Goal: Share content: Share content

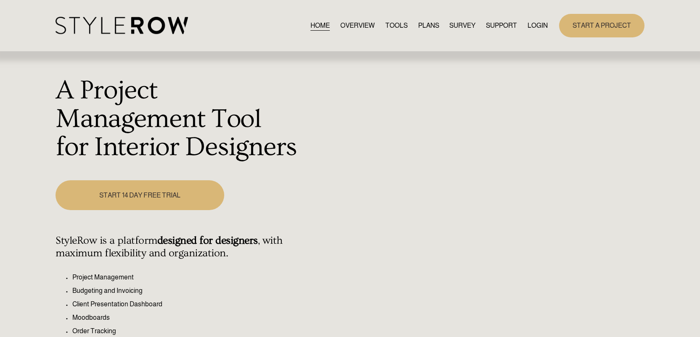
click at [534, 25] on link "LOGIN" at bounding box center [538, 25] width 20 height 11
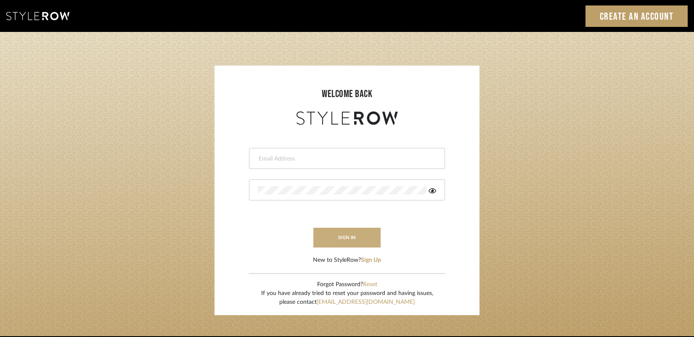
type input "gina.taterus@alairhomes.com"
click at [354, 240] on button "sign in" at bounding box center [346, 238] width 67 height 20
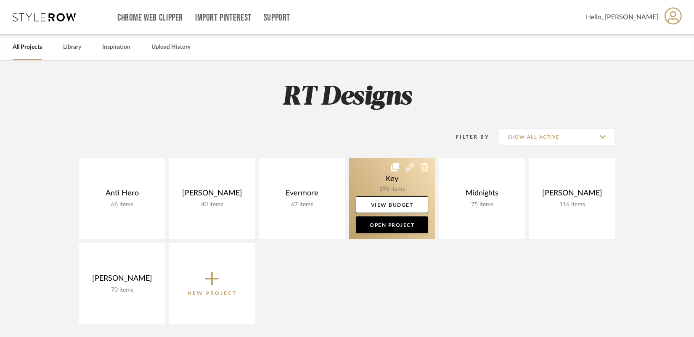
click at [380, 182] on link at bounding box center [392, 198] width 86 height 81
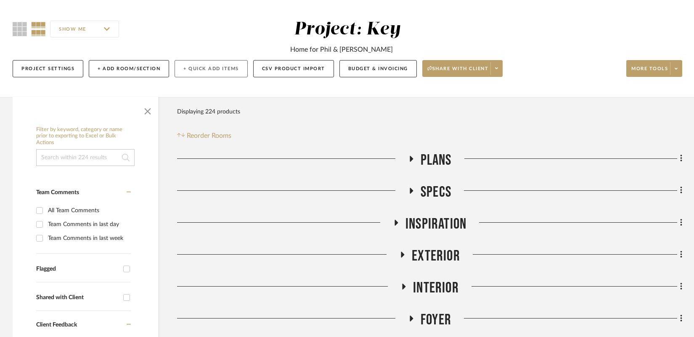
scroll to position [96, 0]
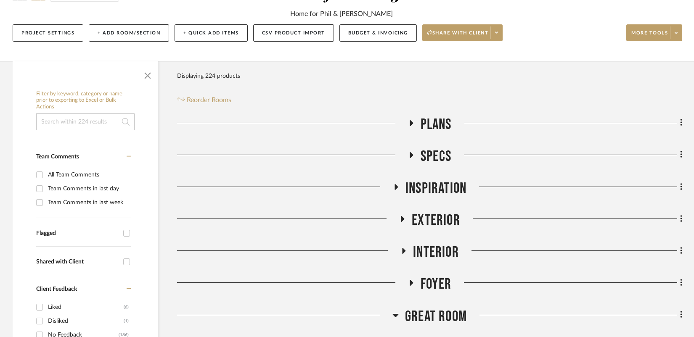
click at [412, 121] on icon at bounding box center [411, 123] width 10 height 6
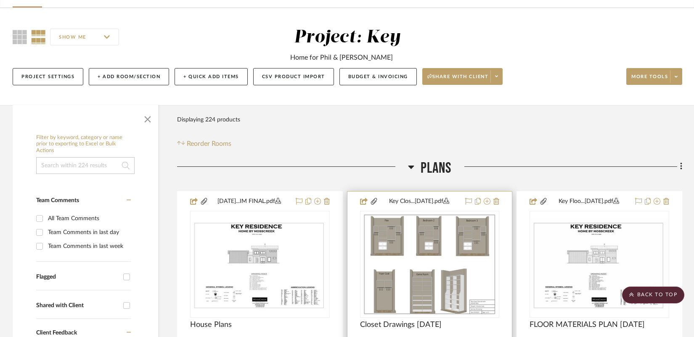
scroll to position [24, 0]
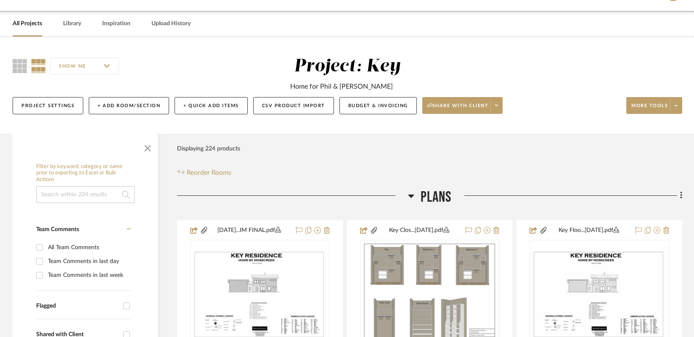
click at [407, 193] on div "Plans" at bounding box center [429, 198] width 505 height 21
click at [409, 193] on icon at bounding box center [411, 196] width 6 height 10
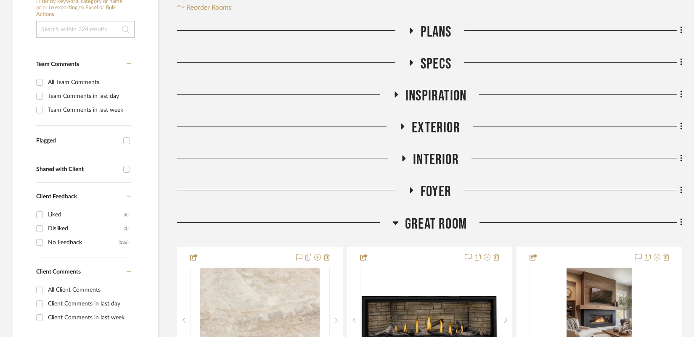
scroll to position [191, 0]
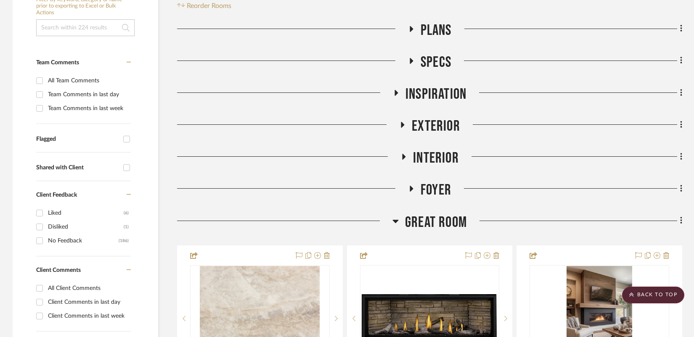
click at [397, 218] on icon at bounding box center [395, 221] width 6 height 10
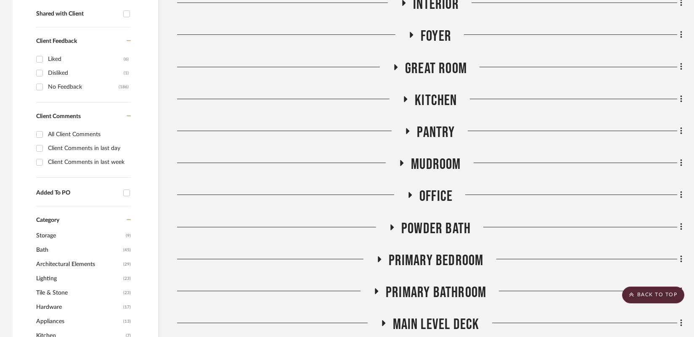
scroll to position [345, 0]
click at [406, 95] on icon at bounding box center [405, 98] width 10 height 6
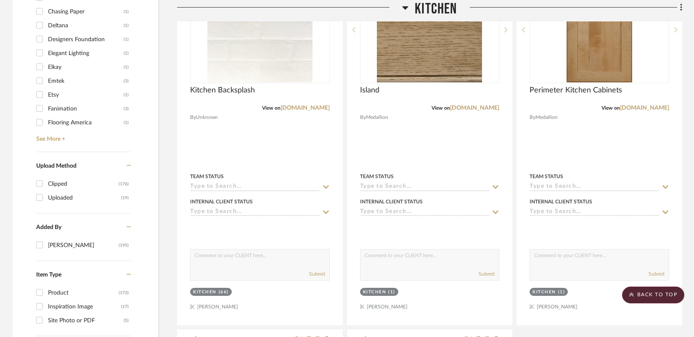
scroll to position [889, 0]
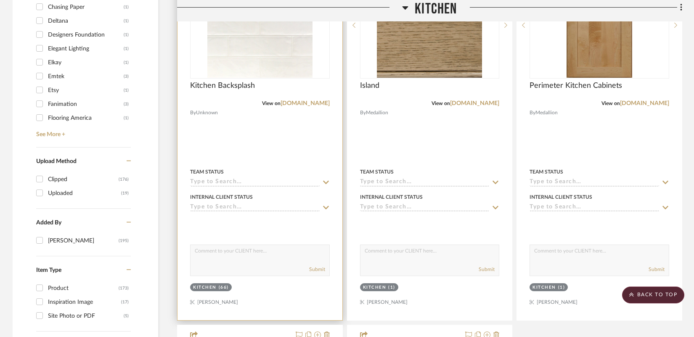
click at [0, 0] on img at bounding box center [0, 0] width 0 height 0
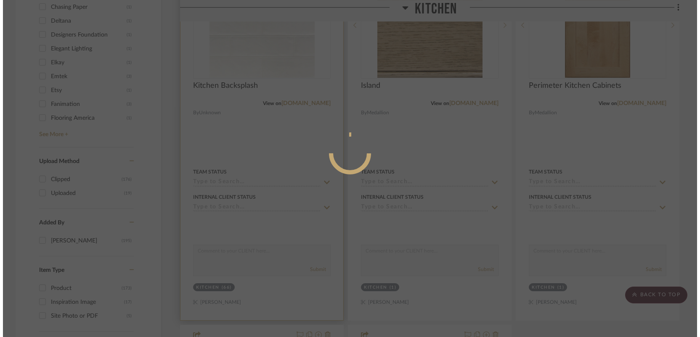
scroll to position [0, 0]
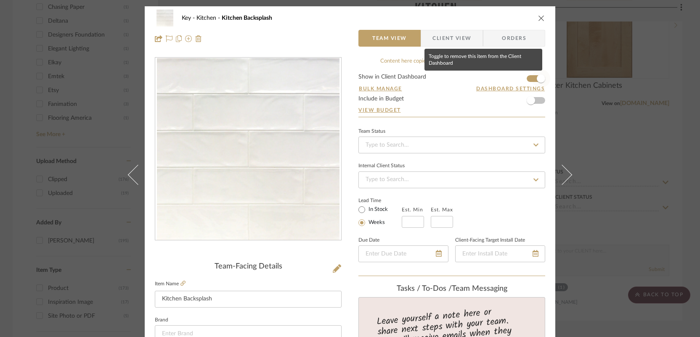
click at [532, 80] on span "button" at bounding box center [541, 78] width 19 height 19
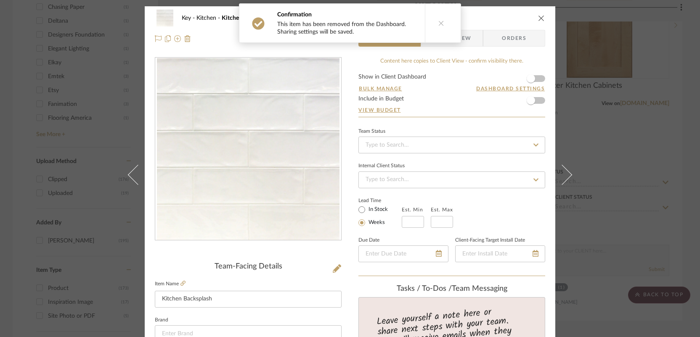
click at [673, 69] on div "Key Kitchen Kitchen Backsplash Team View Client View Orders Team-Facing Details…" at bounding box center [350, 168] width 700 height 337
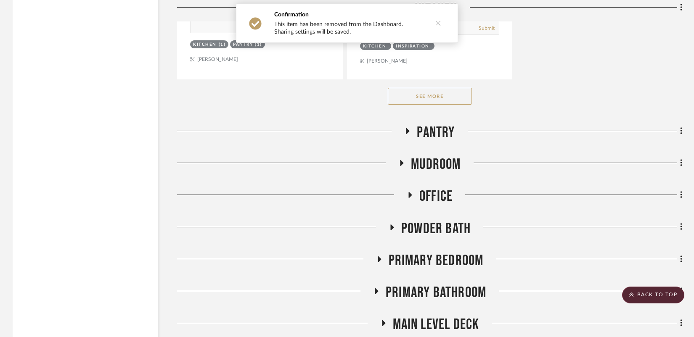
scroll to position [1534, 0]
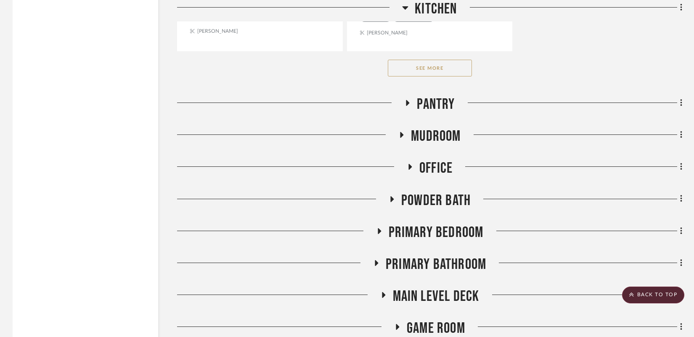
click at [392, 199] on icon at bounding box center [391, 199] width 3 height 6
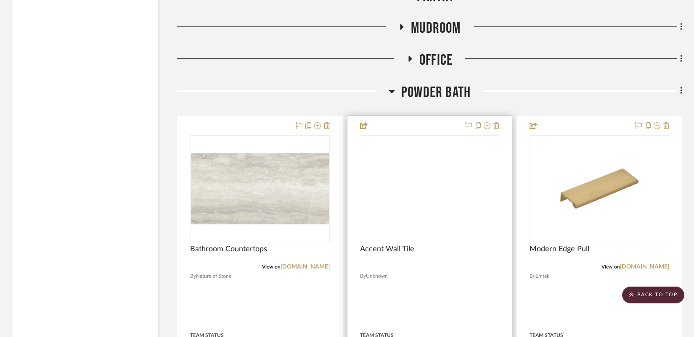
scroll to position [1644, 0]
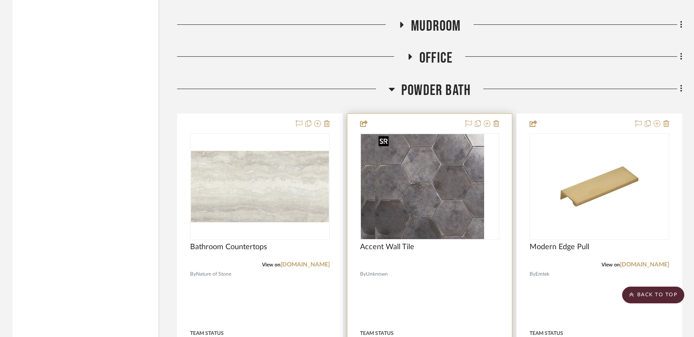
click at [417, 200] on img "0" at bounding box center [415, 186] width 109 height 105
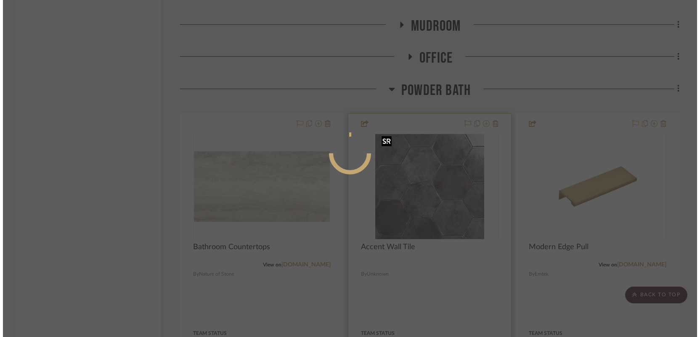
scroll to position [0, 0]
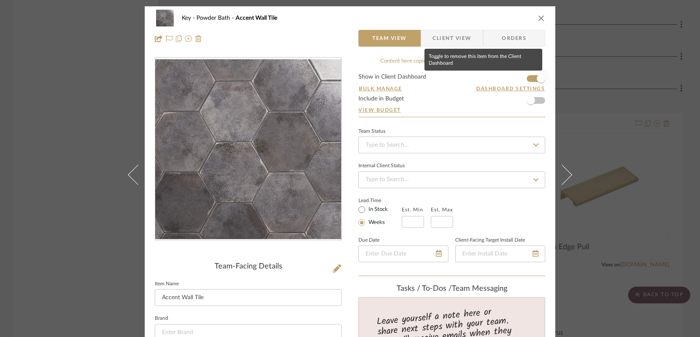
click at [534, 75] on span "button" at bounding box center [541, 78] width 19 height 19
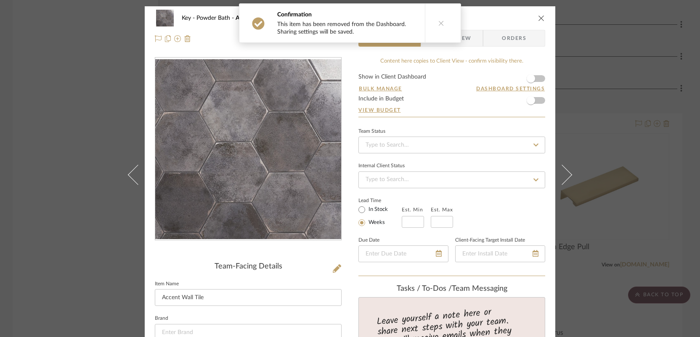
click at [615, 115] on div "Key Powder Bath Accent Wall Tile Team View Client View Orders Team-Facing Detai…" at bounding box center [350, 168] width 700 height 337
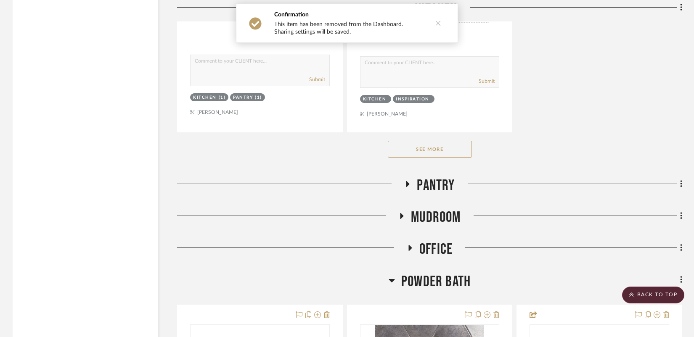
scroll to position [1406, 0]
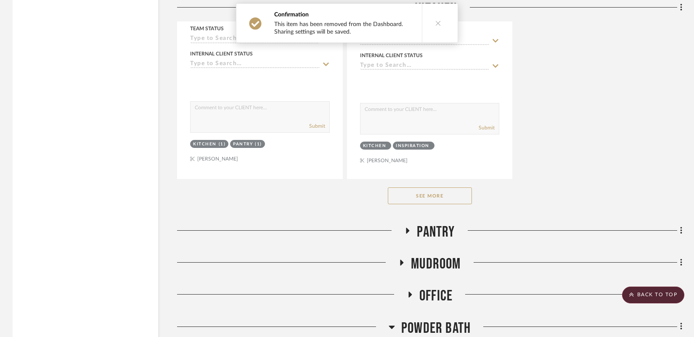
click at [410, 228] on icon at bounding box center [408, 231] width 10 height 6
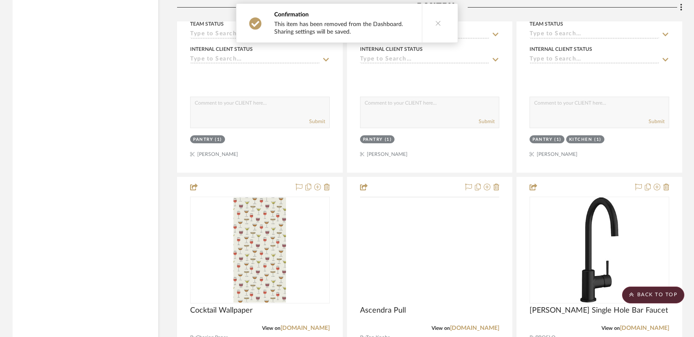
scroll to position [1872, 0]
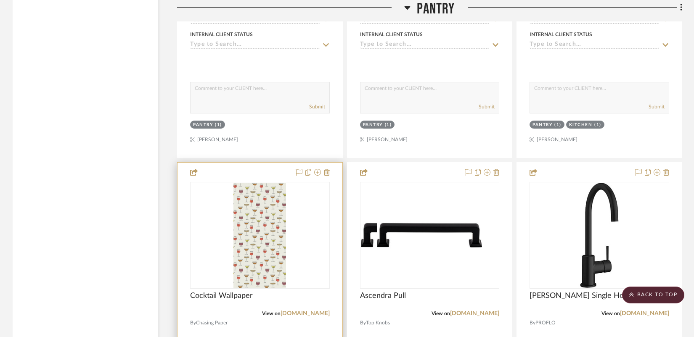
click at [0, 0] on img at bounding box center [0, 0] width 0 height 0
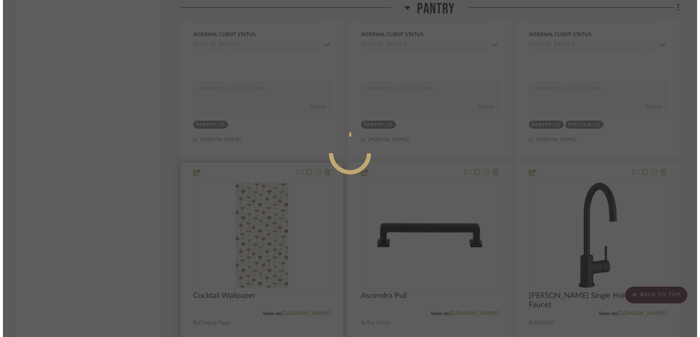
scroll to position [0, 0]
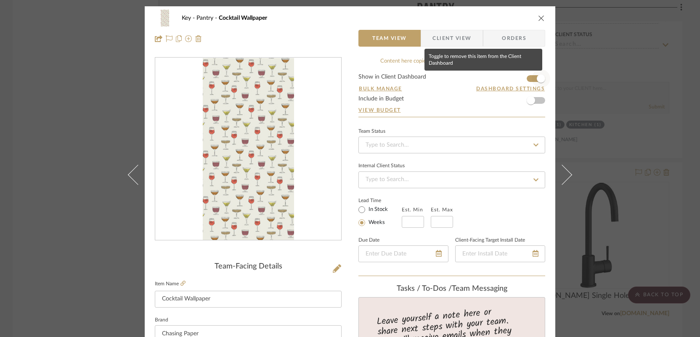
click at [532, 78] on span "button" at bounding box center [541, 78] width 19 height 19
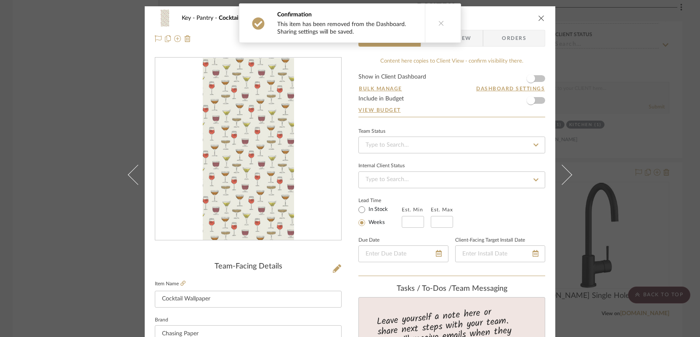
click at [617, 152] on div "Key Pantry Cocktail Wallpaper Team View Client View Orders Team-Facing Details …" at bounding box center [350, 168] width 700 height 337
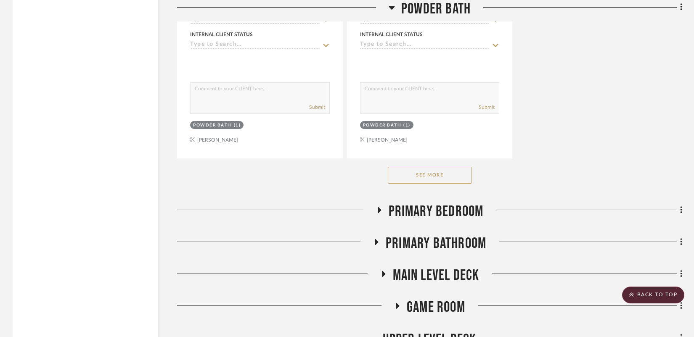
scroll to position [3937, 0]
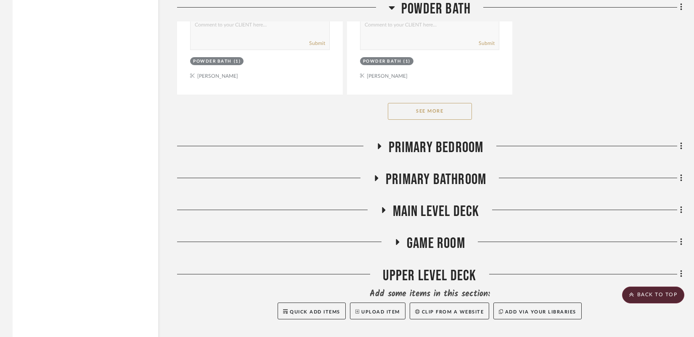
click at [375, 175] on icon at bounding box center [376, 178] width 3 height 6
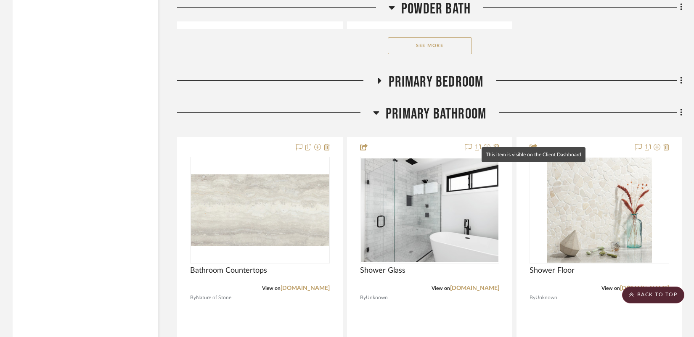
scroll to position [4008, 0]
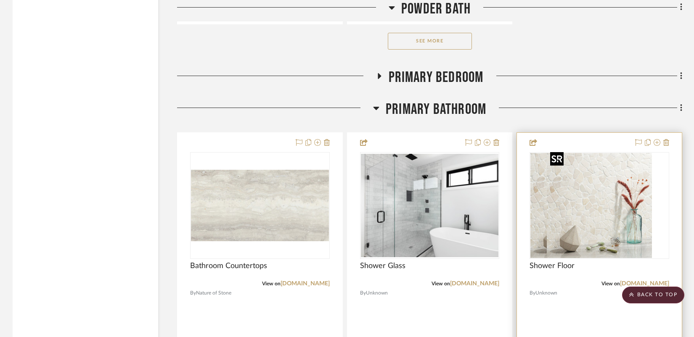
click at [584, 212] on img "0" at bounding box center [582, 205] width 105 height 105
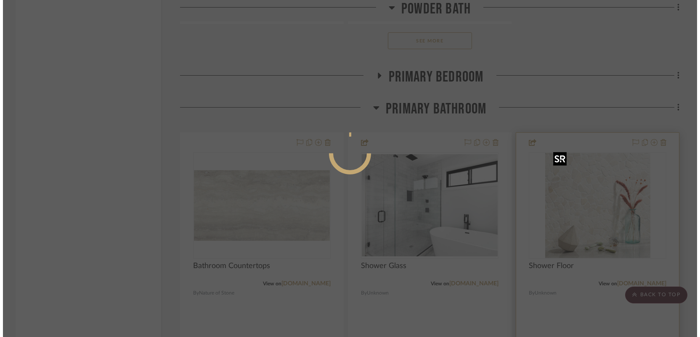
scroll to position [0, 0]
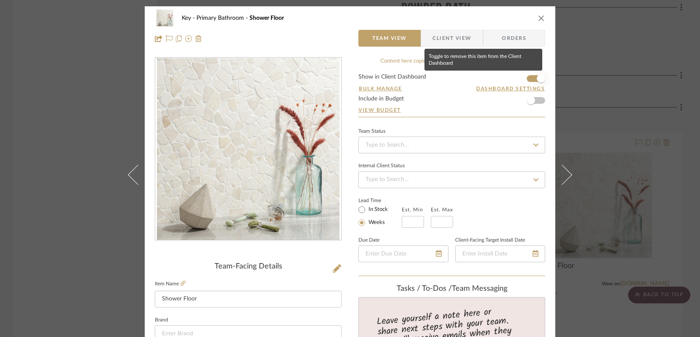
click at [532, 80] on span "button" at bounding box center [541, 78] width 19 height 19
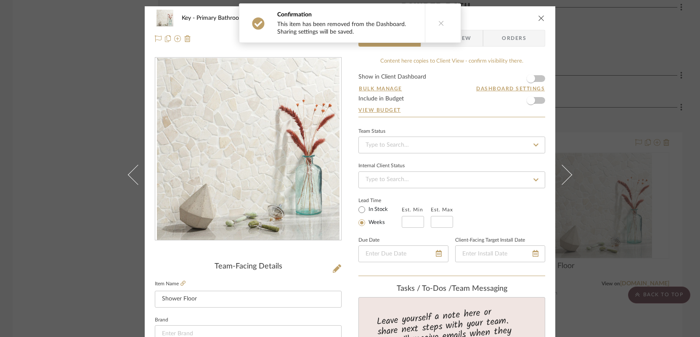
click at [598, 124] on div "Key Primary Bathroom Shower Floor Team View Client View Orders Team-Facing Deta…" at bounding box center [350, 168] width 700 height 337
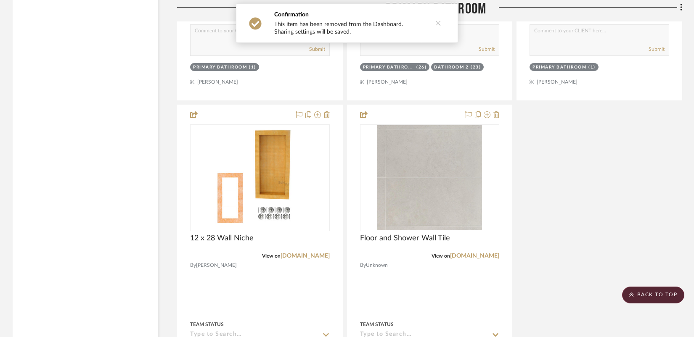
scroll to position [4789, 0]
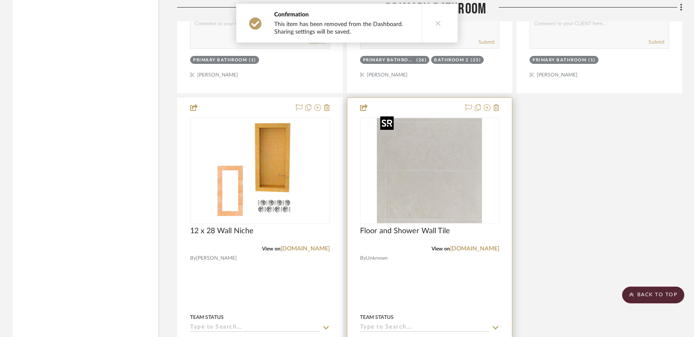
click at [0, 0] on img at bounding box center [0, 0] width 0 height 0
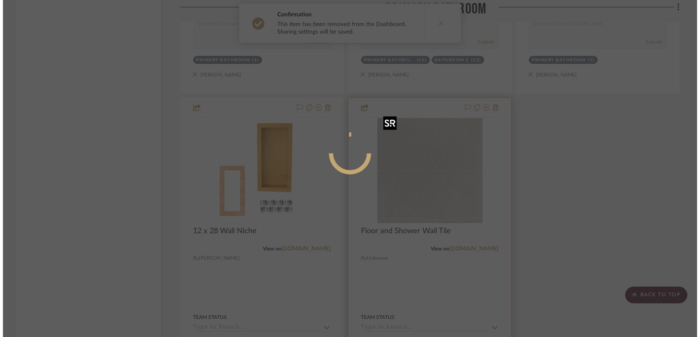
scroll to position [0, 0]
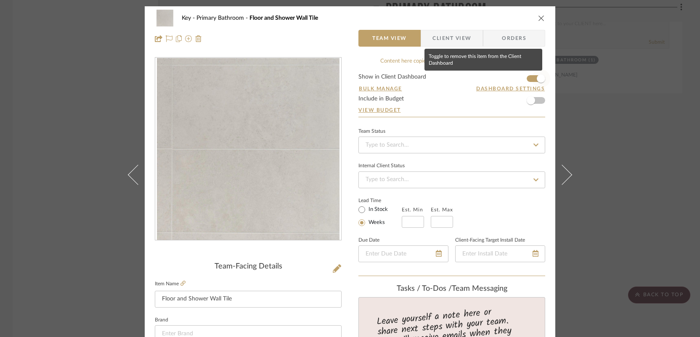
click at [533, 78] on span "button" at bounding box center [541, 78] width 19 height 19
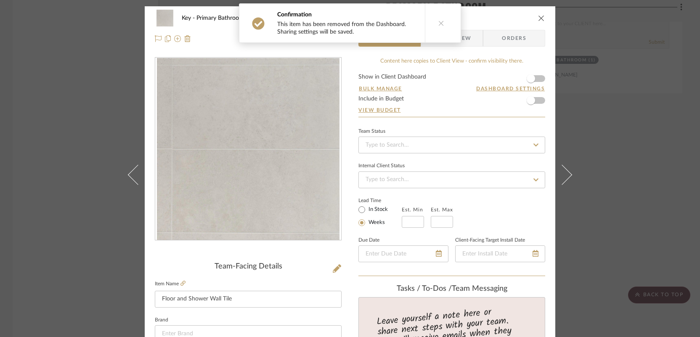
click at [610, 180] on div "Key Primary Bathroom Floor and Shower Wall Tile Team View Client View Orders Te…" at bounding box center [350, 168] width 700 height 337
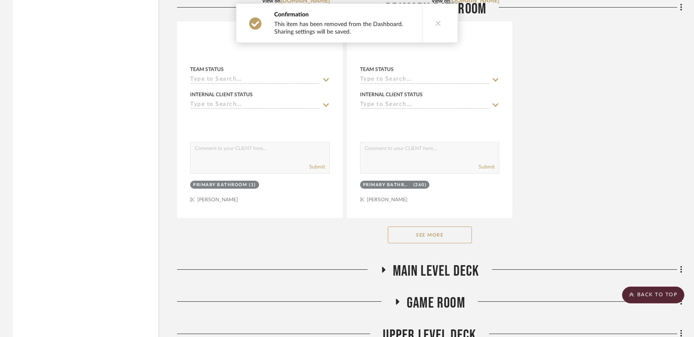
scroll to position [5079, 0]
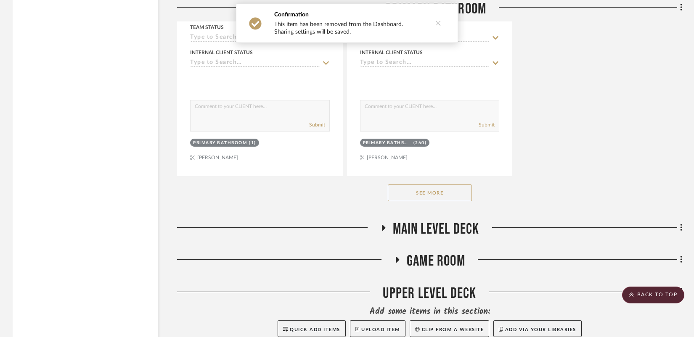
click at [451, 191] on button "See More" at bounding box center [430, 193] width 84 height 17
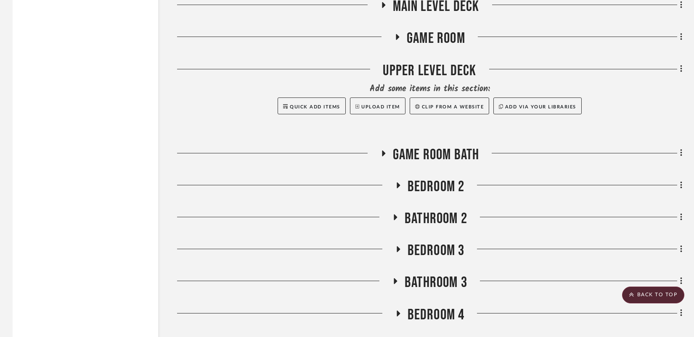
scroll to position [7576, 0]
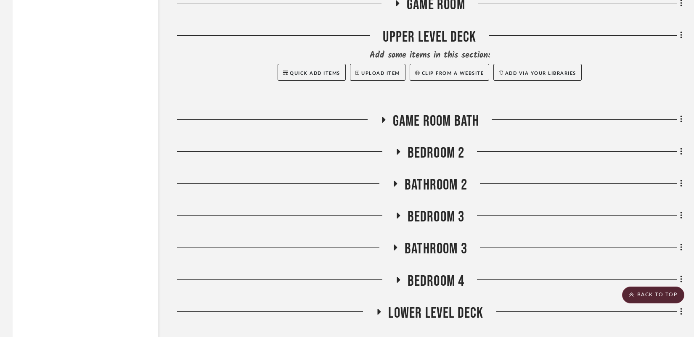
click at [382, 117] on icon at bounding box center [383, 120] width 10 height 6
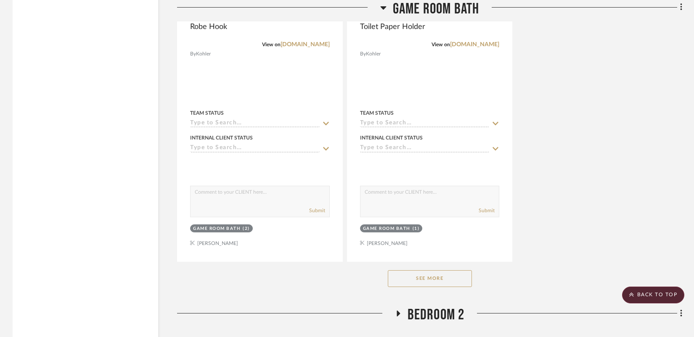
scroll to position [8644, 0]
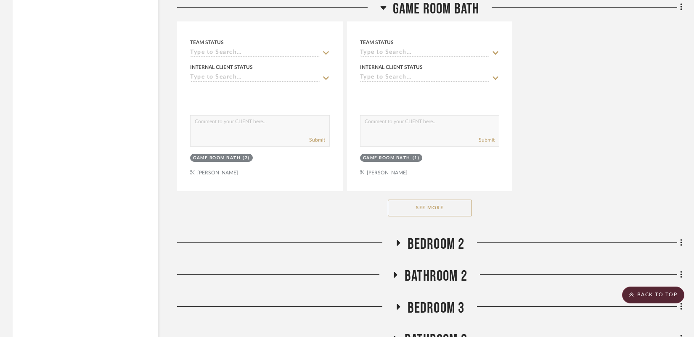
click at [417, 203] on button "See More" at bounding box center [430, 208] width 84 height 17
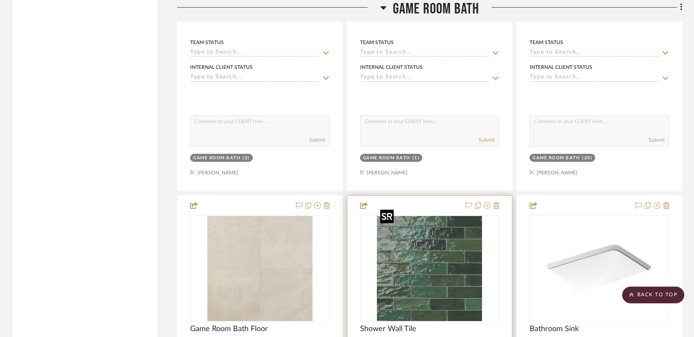
click at [0, 0] on img at bounding box center [0, 0] width 0 height 0
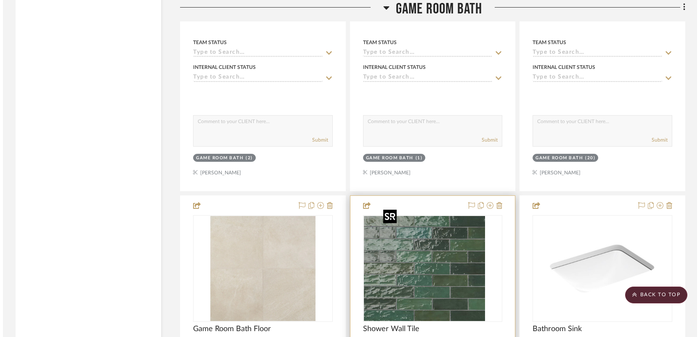
scroll to position [0, 0]
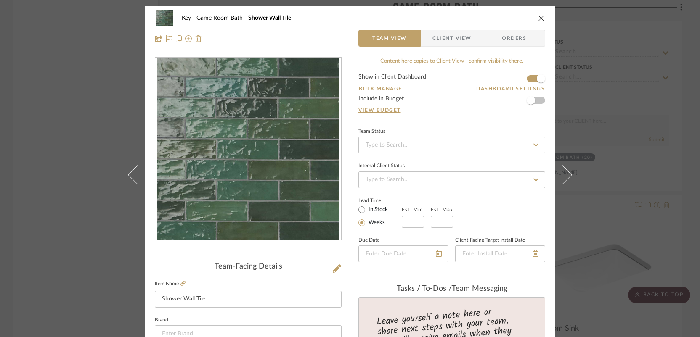
click at [528, 80] on form "Show in Client Dashboard Bulk Manage Dashboard Settings Include in Budget View …" at bounding box center [451, 95] width 187 height 43
click at [527, 77] on form "Show in Client Dashboard Bulk Manage Dashboard Settings Include in Budget View …" at bounding box center [451, 95] width 187 height 43
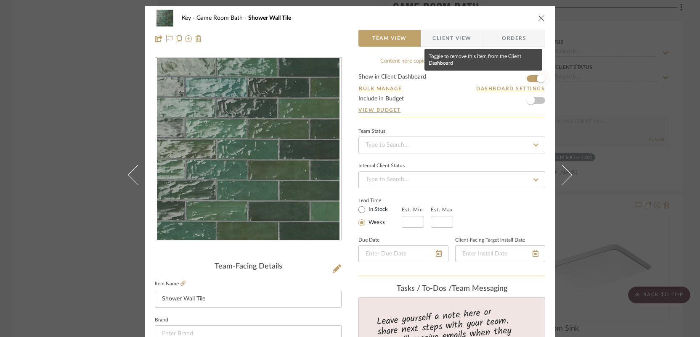
click at [532, 81] on span "button" at bounding box center [541, 78] width 19 height 19
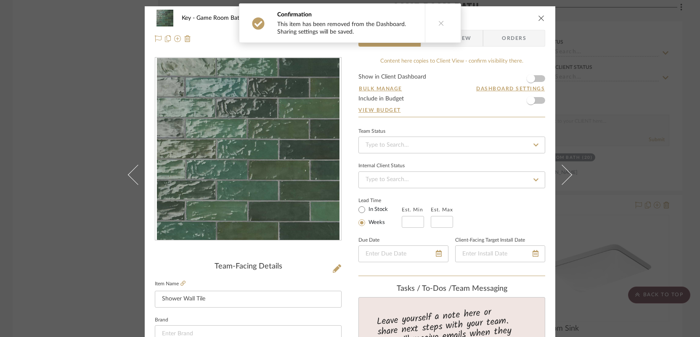
click at [633, 172] on div "Key Game Room Bath Shower Wall Tile Team View Client View Orders Team-Facing De…" at bounding box center [350, 168] width 700 height 337
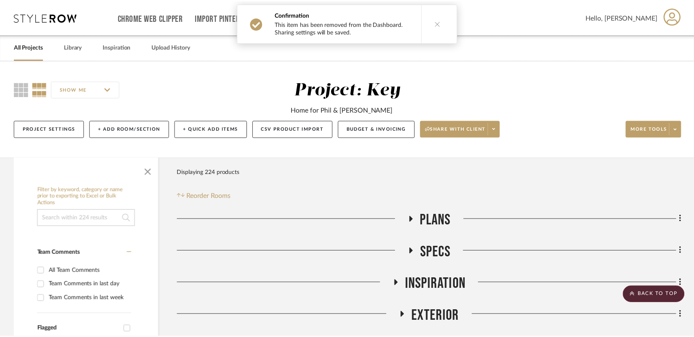
scroll to position [8644, 0]
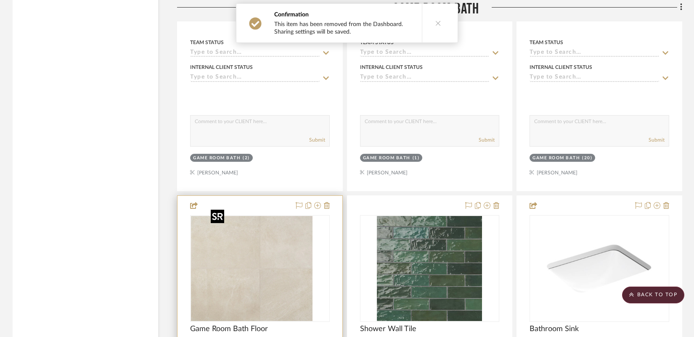
click at [231, 279] on div at bounding box center [260, 268] width 140 height 107
click at [258, 262] on img "0" at bounding box center [259, 268] width 105 height 105
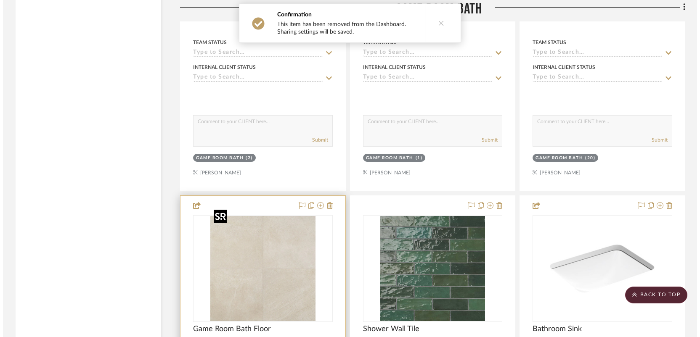
scroll to position [0, 0]
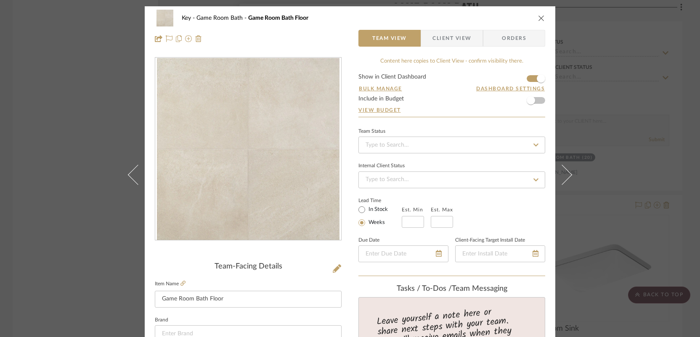
click at [525, 78] on form "Show in Client Dashboard Bulk Manage Dashboard Settings Include in Budget View …" at bounding box center [451, 95] width 187 height 43
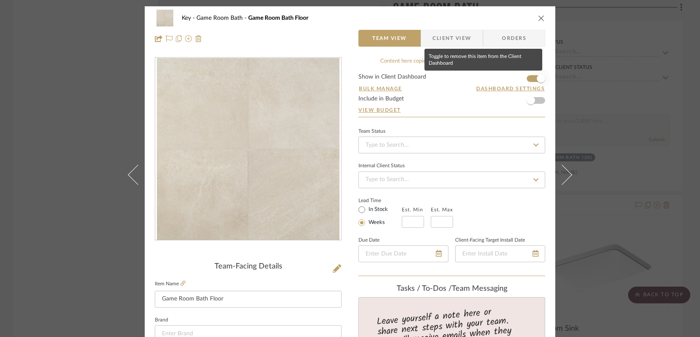
click at [532, 80] on span "button" at bounding box center [541, 78] width 19 height 19
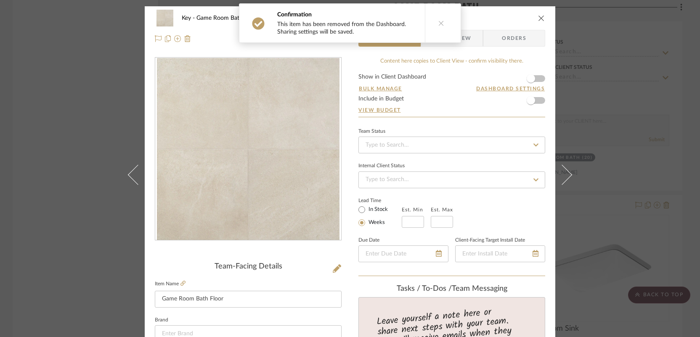
click at [638, 178] on div "Key Game Room Bath Game Room Bath Floor Team View Client View Orders Team-Facin…" at bounding box center [350, 168] width 700 height 337
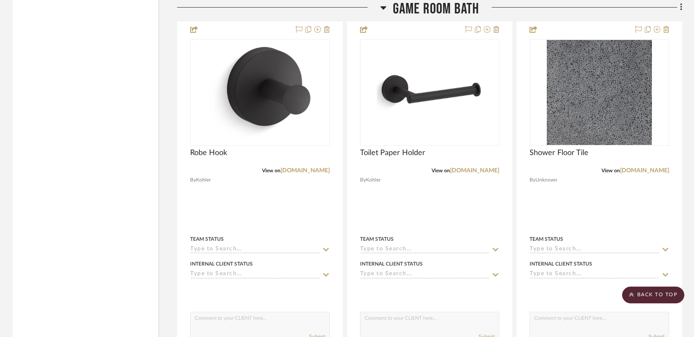
scroll to position [8446, 0]
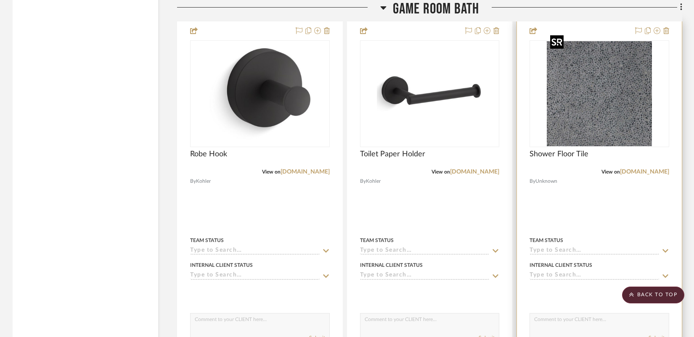
click at [0, 0] on img at bounding box center [0, 0] width 0 height 0
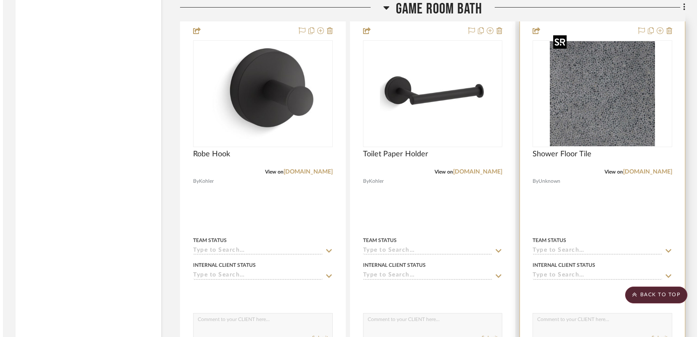
scroll to position [0, 0]
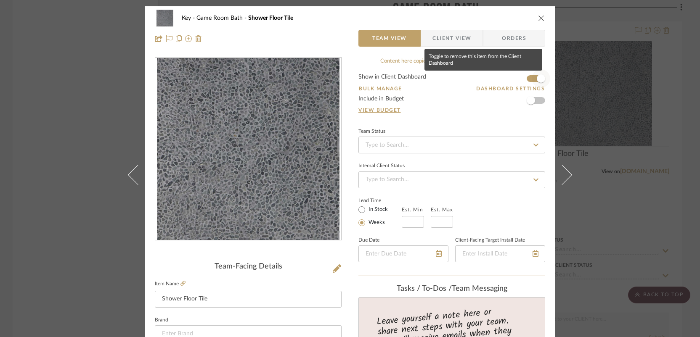
click at [532, 79] on span "button" at bounding box center [541, 78] width 19 height 19
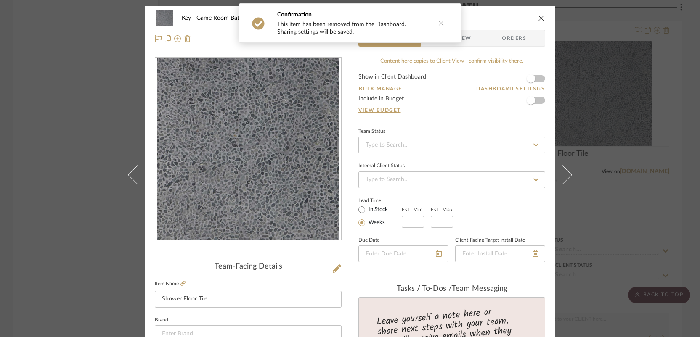
click at [636, 125] on div "Key Game Room Bath Shower Floor Tile Team View Client View Orders Team-Facing D…" at bounding box center [350, 168] width 700 height 337
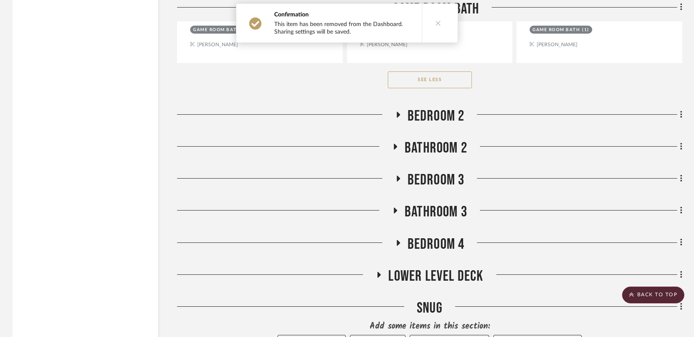
scroll to position [9873, 0]
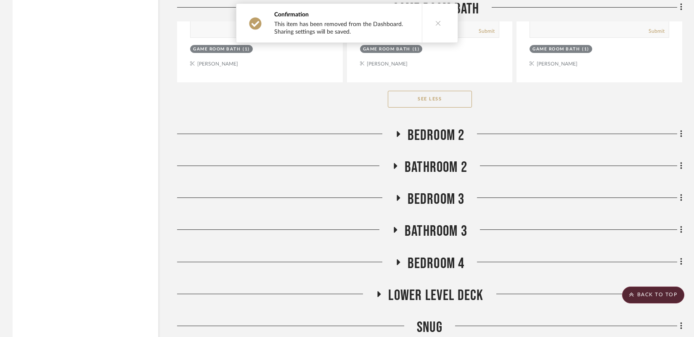
click at [392, 159] on h3 "Bathroom 2" at bounding box center [429, 168] width 75 height 18
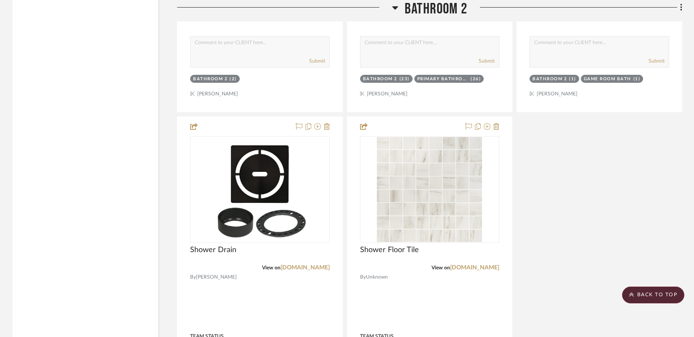
scroll to position [10732, 0]
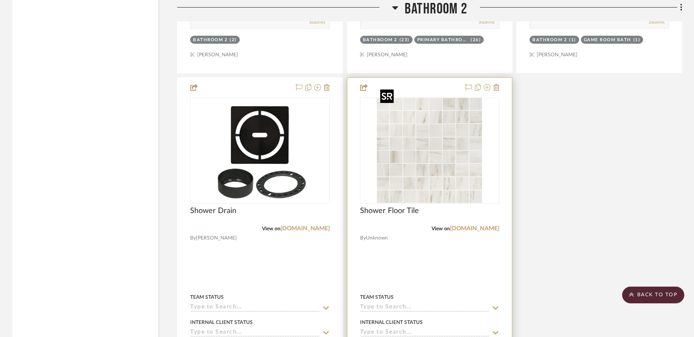
click at [0, 0] on img at bounding box center [0, 0] width 0 height 0
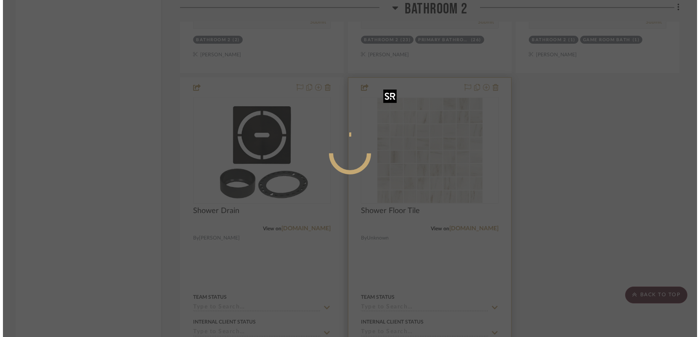
scroll to position [0, 0]
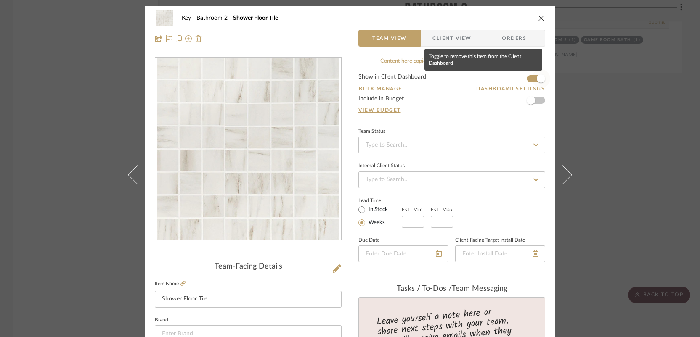
click at [532, 79] on span "button" at bounding box center [541, 78] width 19 height 19
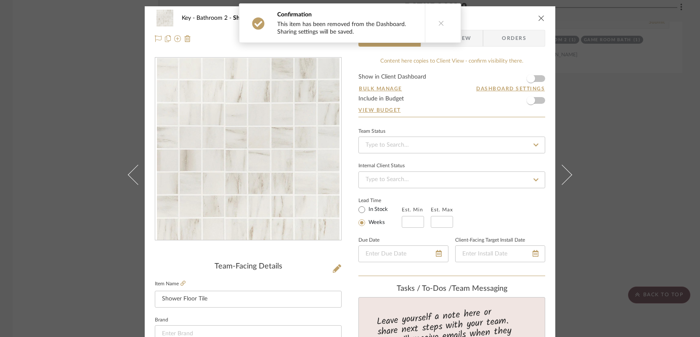
click at [633, 112] on div "Key Bathroom 2 Shower Floor Tile Team View Client View Orders Team-Facing Detai…" at bounding box center [350, 168] width 700 height 337
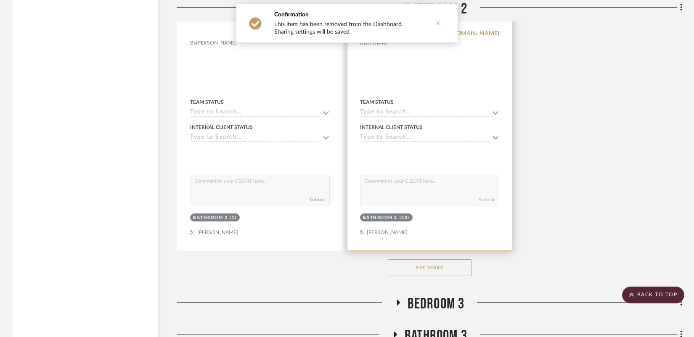
scroll to position [10935, 0]
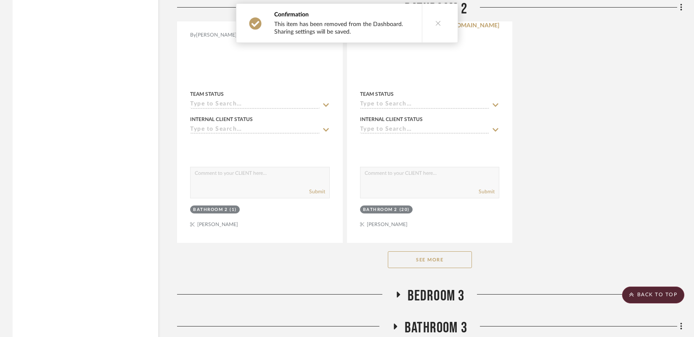
click at [408, 252] on button "See More" at bounding box center [430, 260] width 84 height 17
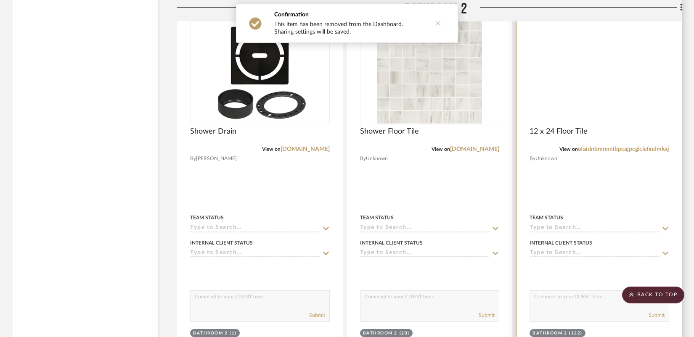
scroll to position [10785, 0]
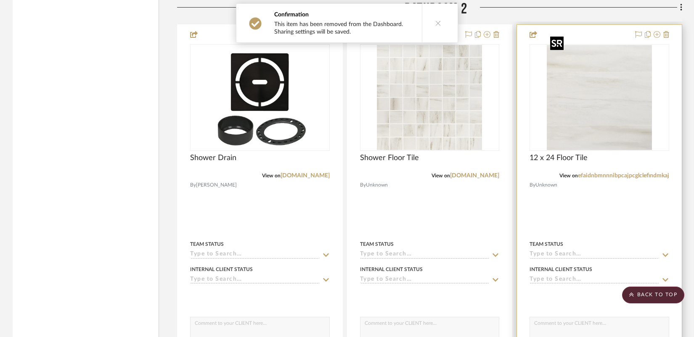
click at [572, 112] on img "0" at bounding box center [599, 97] width 105 height 105
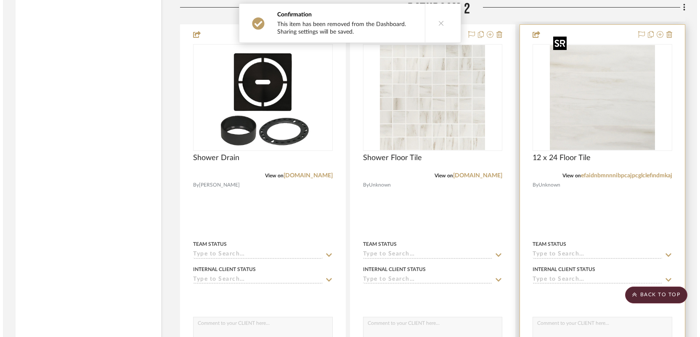
scroll to position [0, 0]
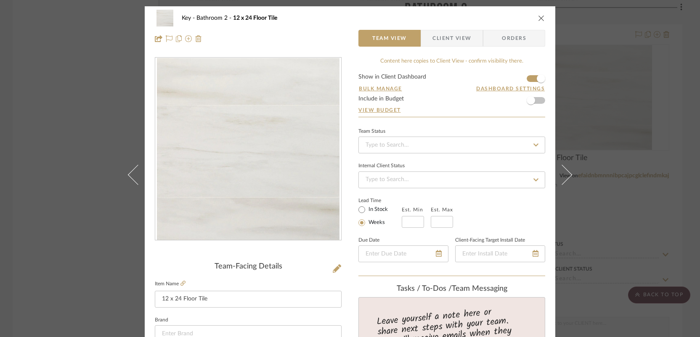
click at [525, 78] on form "Show in Client Dashboard Bulk Manage Dashboard Settings Include in Budget View …" at bounding box center [451, 95] width 187 height 43
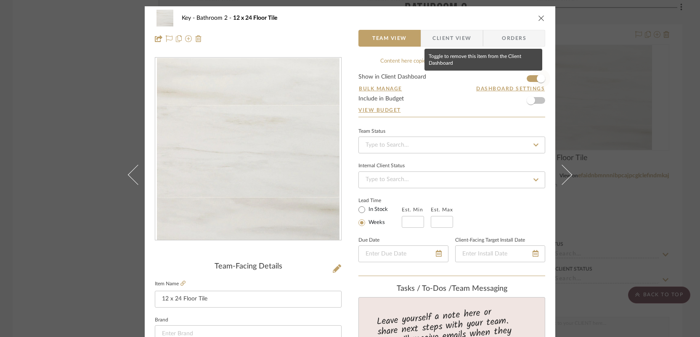
click at [532, 80] on span "button" at bounding box center [541, 78] width 19 height 19
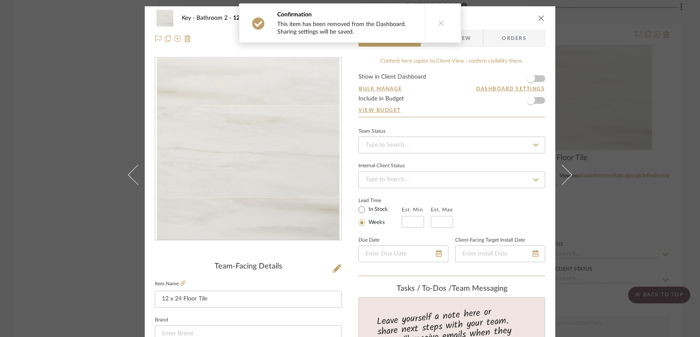
click at [594, 108] on div "Key Bathroom 2 12 x 24 Floor Tile Team View Client View Orders Team-Facing Deta…" at bounding box center [350, 168] width 700 height 337
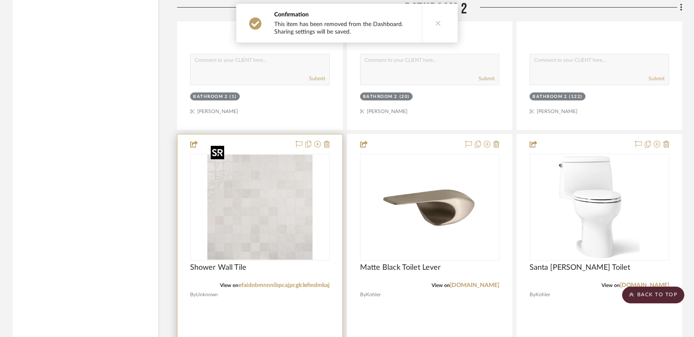
scroll to position [11050, 0]
click at [0, 0] on img at bounding box center [0, 0] width 0 height 0
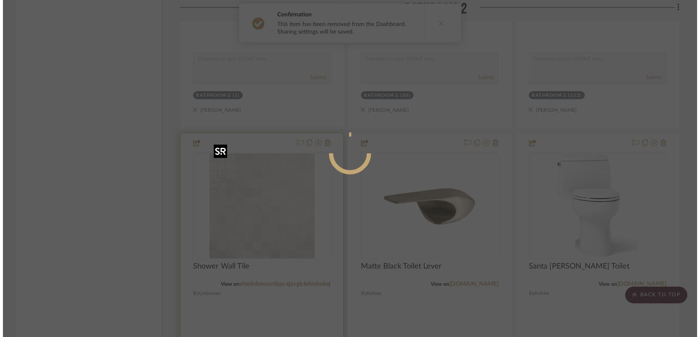
scroll to position [0, 0]
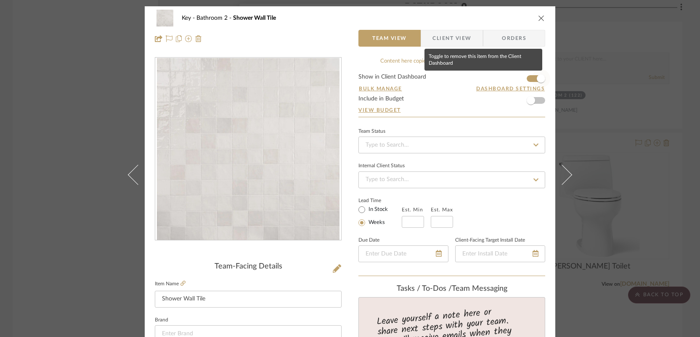
click at [532, 77] on span "button" at bounding box center [541, 78] width 19 height 19
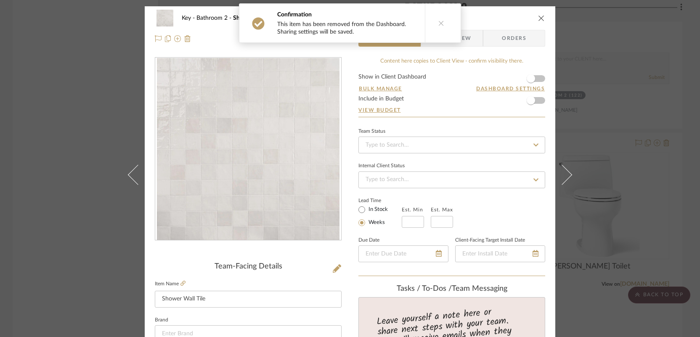
click at [613, 104] on div "Key Bathroom 2 Shower Wall Tile Team View Client View Orders Team-Facing Detail…" at bounding box center [350, 168] width 700 height 337
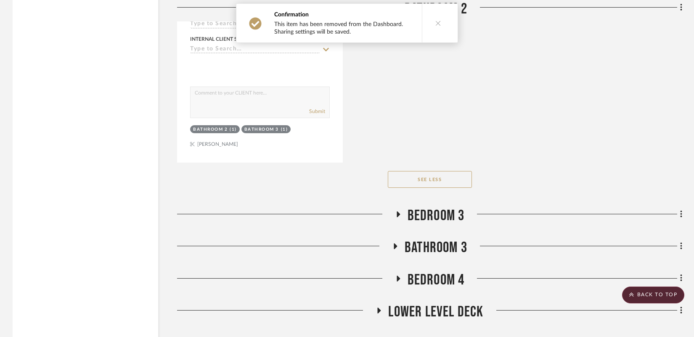
scroll to position [12888, 0]
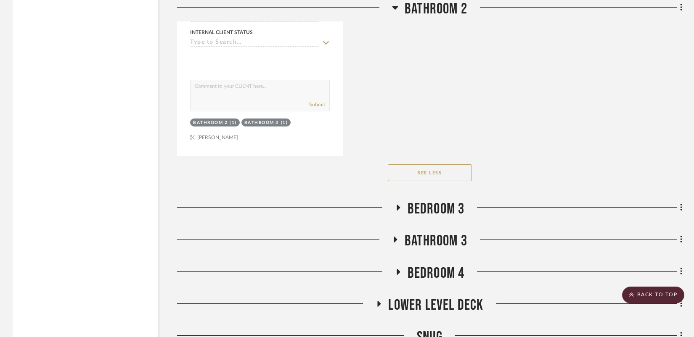
click at [394, 237] on icon at bounding box center [395, 240] width 3 height 6
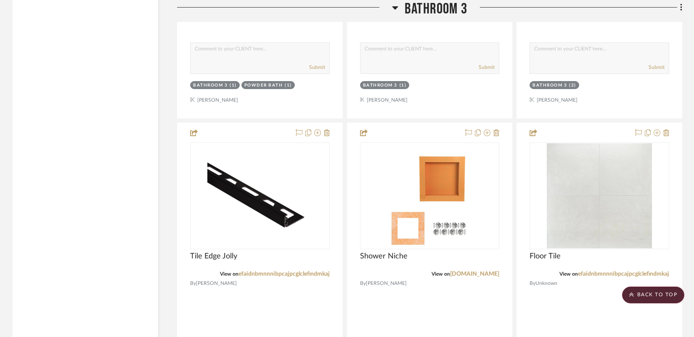
scroll to position [13422, 0]
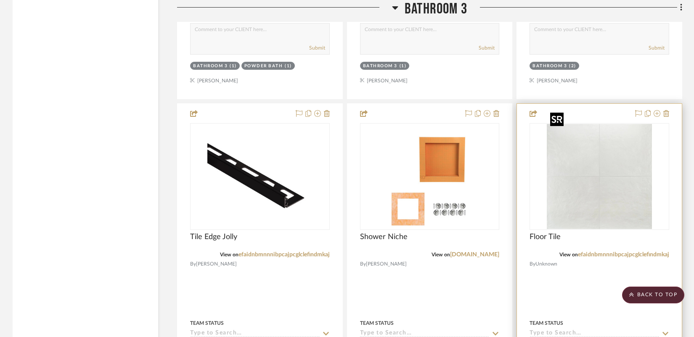
click at [0, 0] on img at bounding box center [0, 0] width 0 height 0
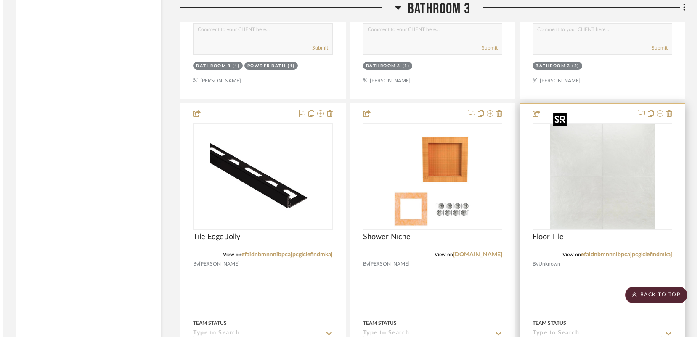
scroll to position [0, 0]
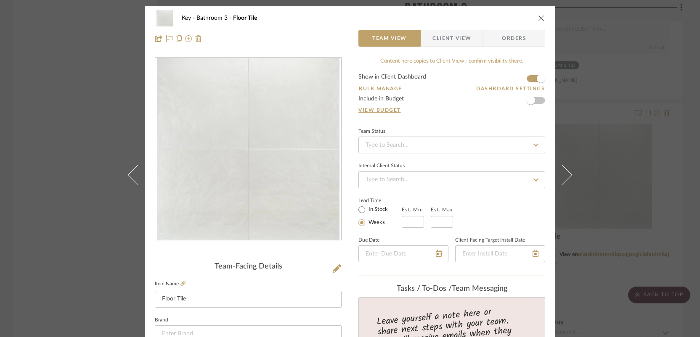
click at [526, 78] on form "Show in Client Dashboard Bulk Manage Dashboard Settings Include in Budget View …" at bounding box center [451, 95] width 187 height 43
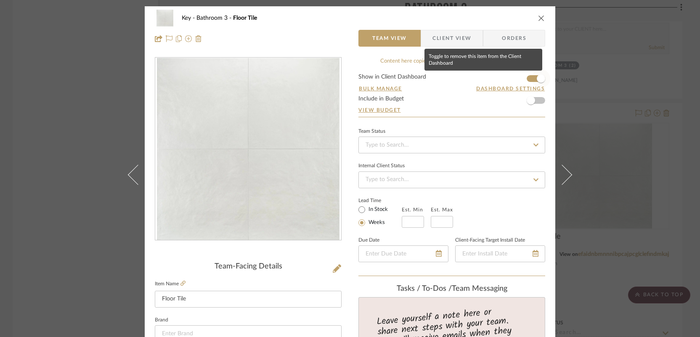
click at [532, 80] on span "button" at bounding box center [541, 78] width 19 height 19
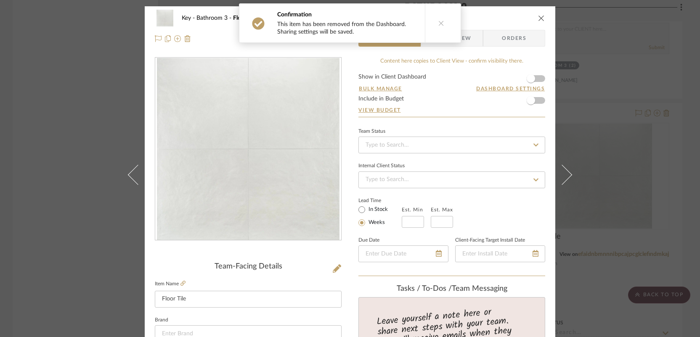
click at [639, 149] on div "Key Bathroom 3 Floor Tile Team View Client View Orders Team-Facing Details Item…" at bounding box center [350, 168] width 700 height 337
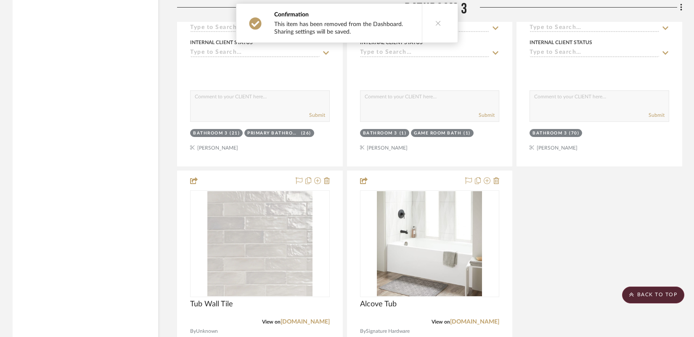
scroll to position [13779, 0]
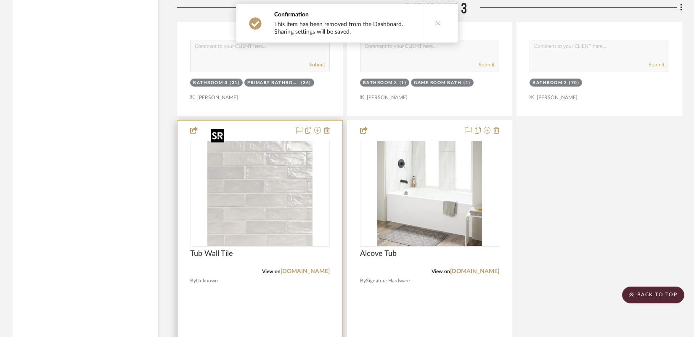
click at [251, 194] on img "0" at bounding box center [259, 193] width 105 height 105
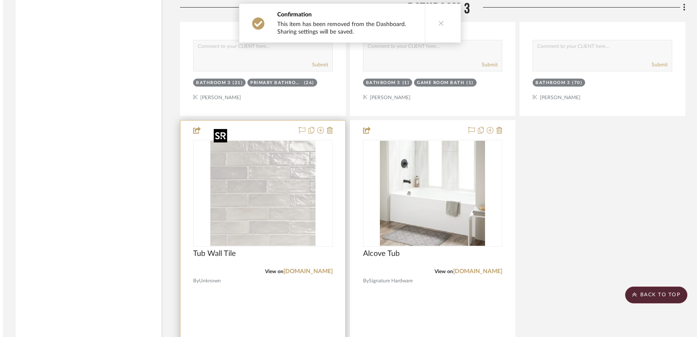
scroll to position [0, 0]
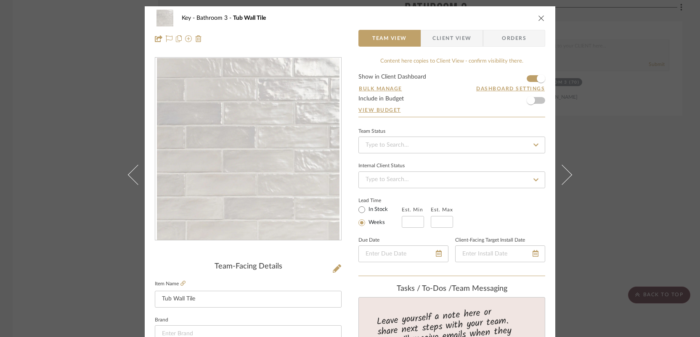
click at [528, 77] on form "Show in Client Dashboard Bulk Manage Dashboard Settings Include in Budget View …" at bounding box center [451, 95] width 187 height 43
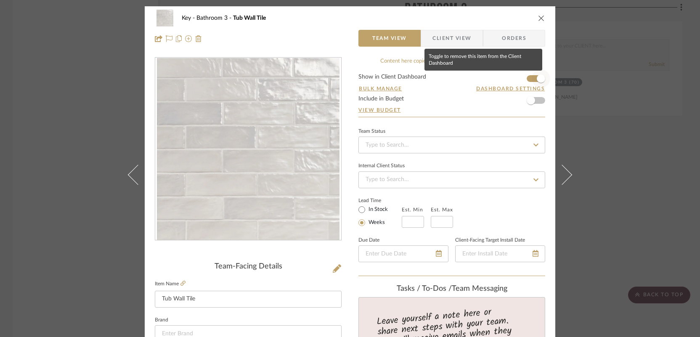
click at [532, 78] on span "button" at bounding box center [541, 78] width 19 height 19
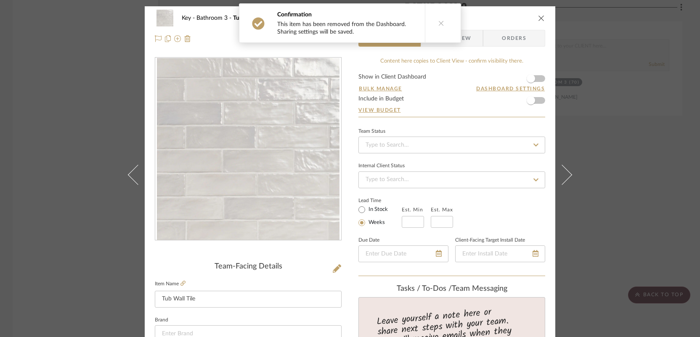
click at [622, 151] on div "Key Bathroom 3 Tub Wall Tile Team View Client View Orders Team-Facing Details I…" at bounding box center [350, 168] width 700 height 337
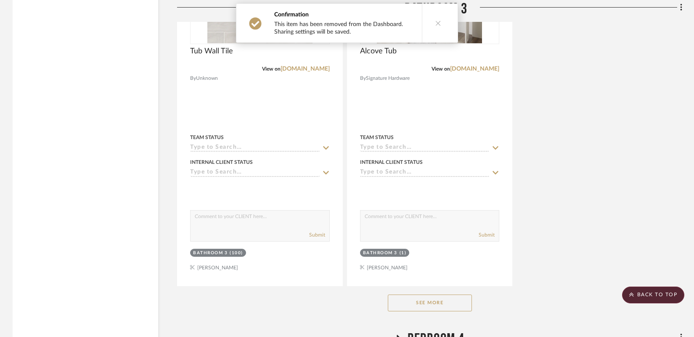
scroll to position [13994, 0]
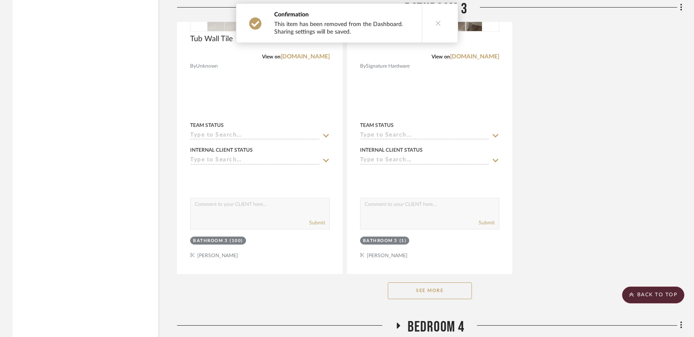
click at [445, 283] on button "See More" at bounding box center [430, 291] width 84 height 17
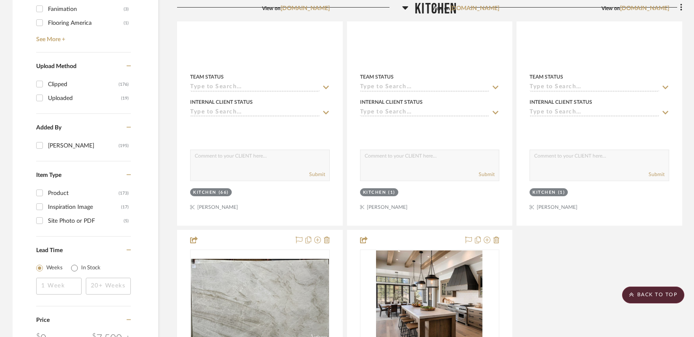
scroll to position [0, 0]
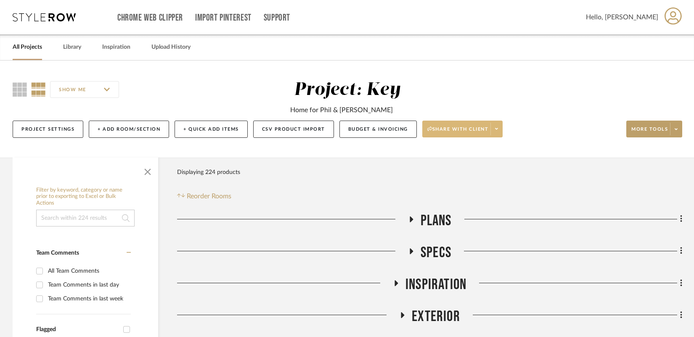
click at [501, 128] on span at bounding box center [496, 129] width 12 height 13
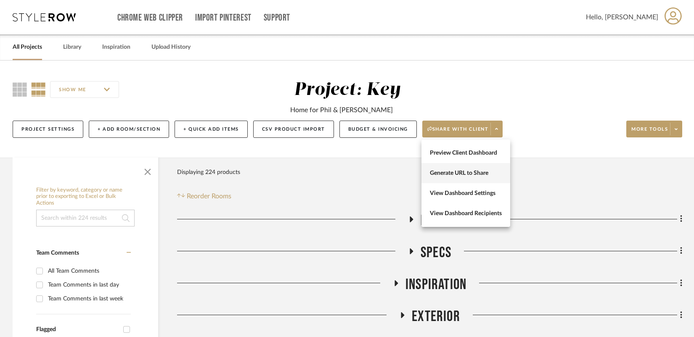
click at [479, 173] on span "Generate URL to Share" at bounding box center [466, 173] width 72 height 7
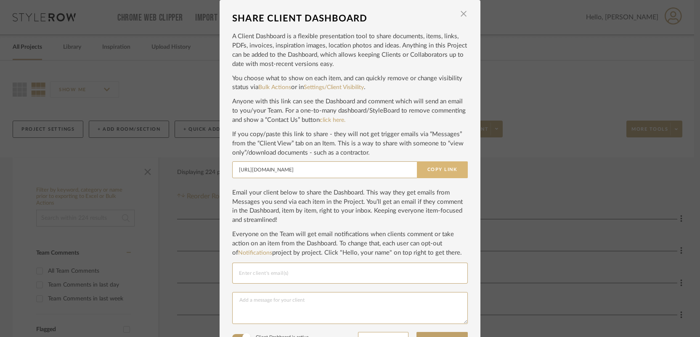
click at [443, 170] on button "Copy Link" at bounding box center [442, 170] width 51 height 17
click at [522, 60] on div "SHARE CLIENT DASHBOARD × A Client Dashboard is a flexible presentation tool to …" at bounding box center [350, 168] width 700 height 337
